Goal: Information Seeking & Learning: Learn about a topic

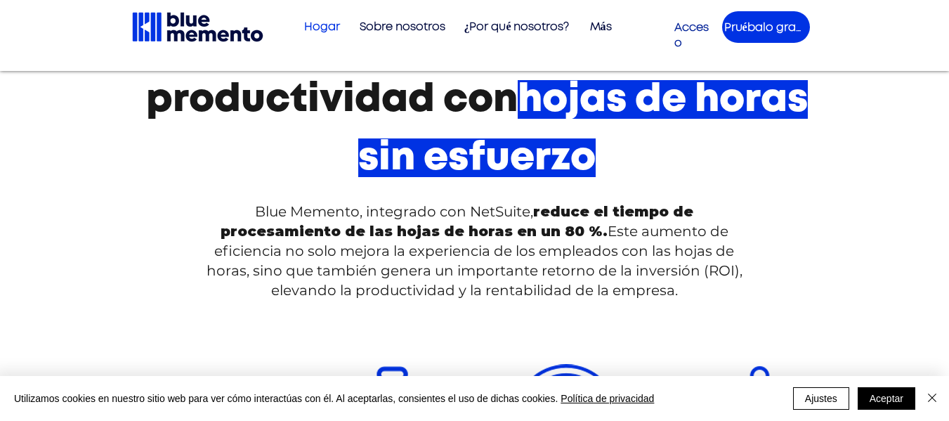
scroll to position [913, 0]
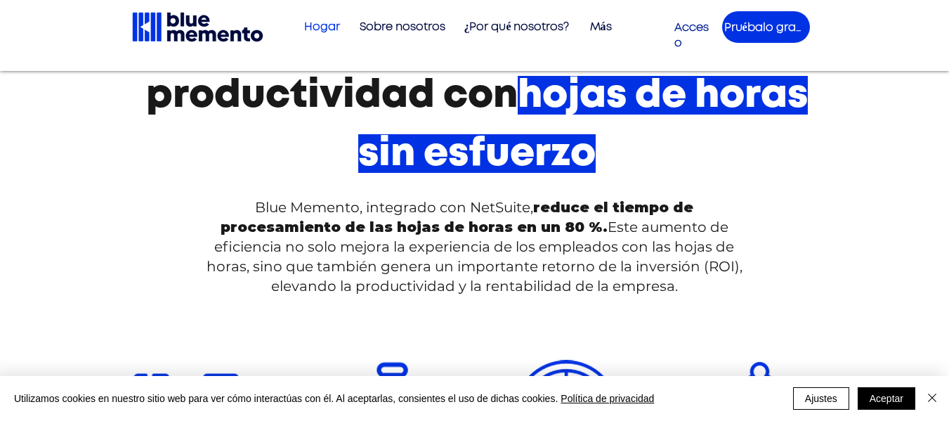
click at [258, 218] on font "reduce el tiempo de procesamiento de las hojas de horas en un 80 %." at bounding box center [458, 217] width 474 height 37
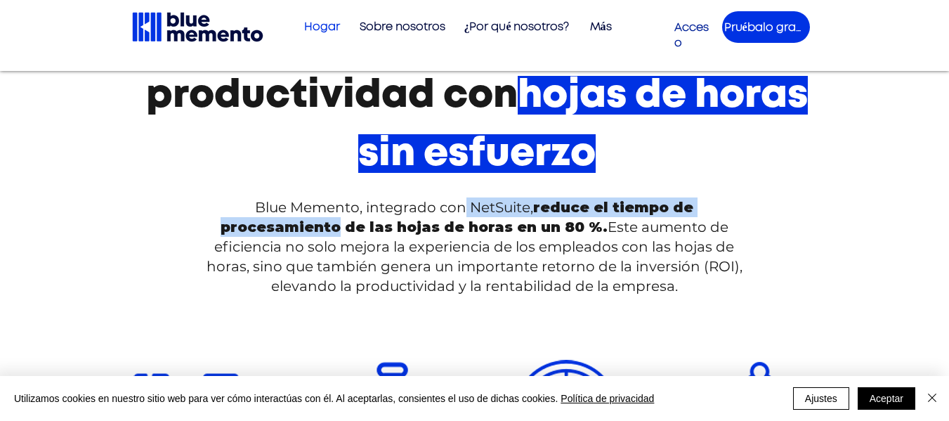
drag, startPoint x: 258, startPoint y: 218, endPoint x: 463, endPoint y: 211, distance: 205.3
click at [463, 211] on span "Blue Memento, integrado con NetSuite, reduce el tiempo de procesamiento de las …" at bounding box center [475, 247] width 536 height 96
click at [463, 211] on font "Blue Memento, integrado con NetSuite," at bounding box center [394, 207] width 278 height 17
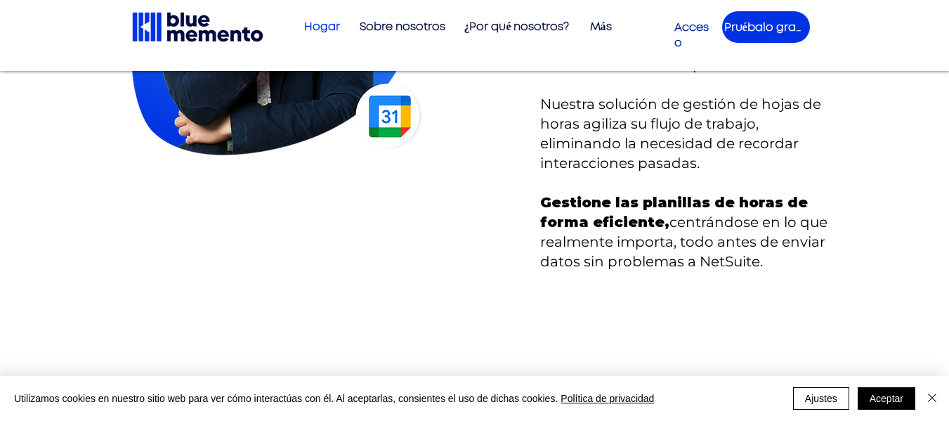
scroll to position [2951, 0]
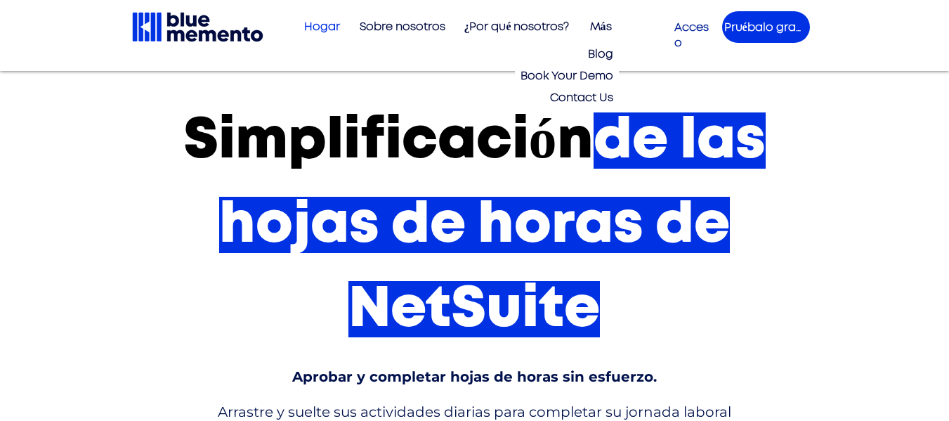
click at [500, 124] on font "Simplificación" at bounding box center [388, 140] width 410 height 56
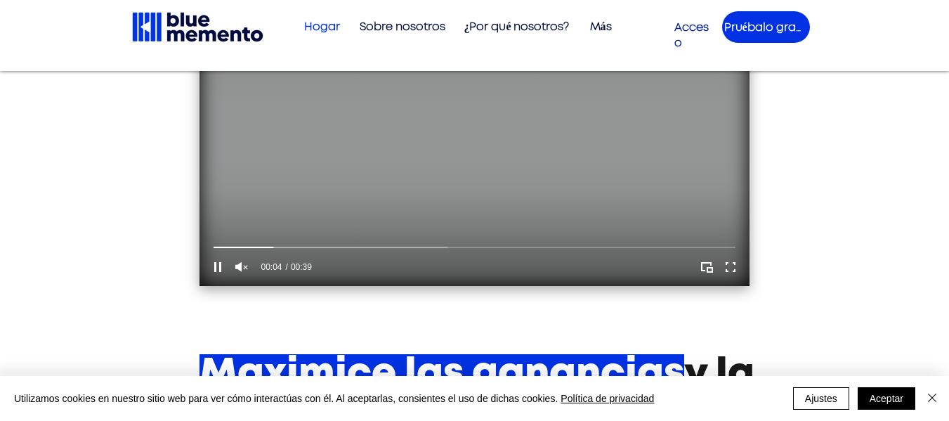
scroll to position [492, 0]
